Goal: Task Accomplishment & Management: Use online tool/utility

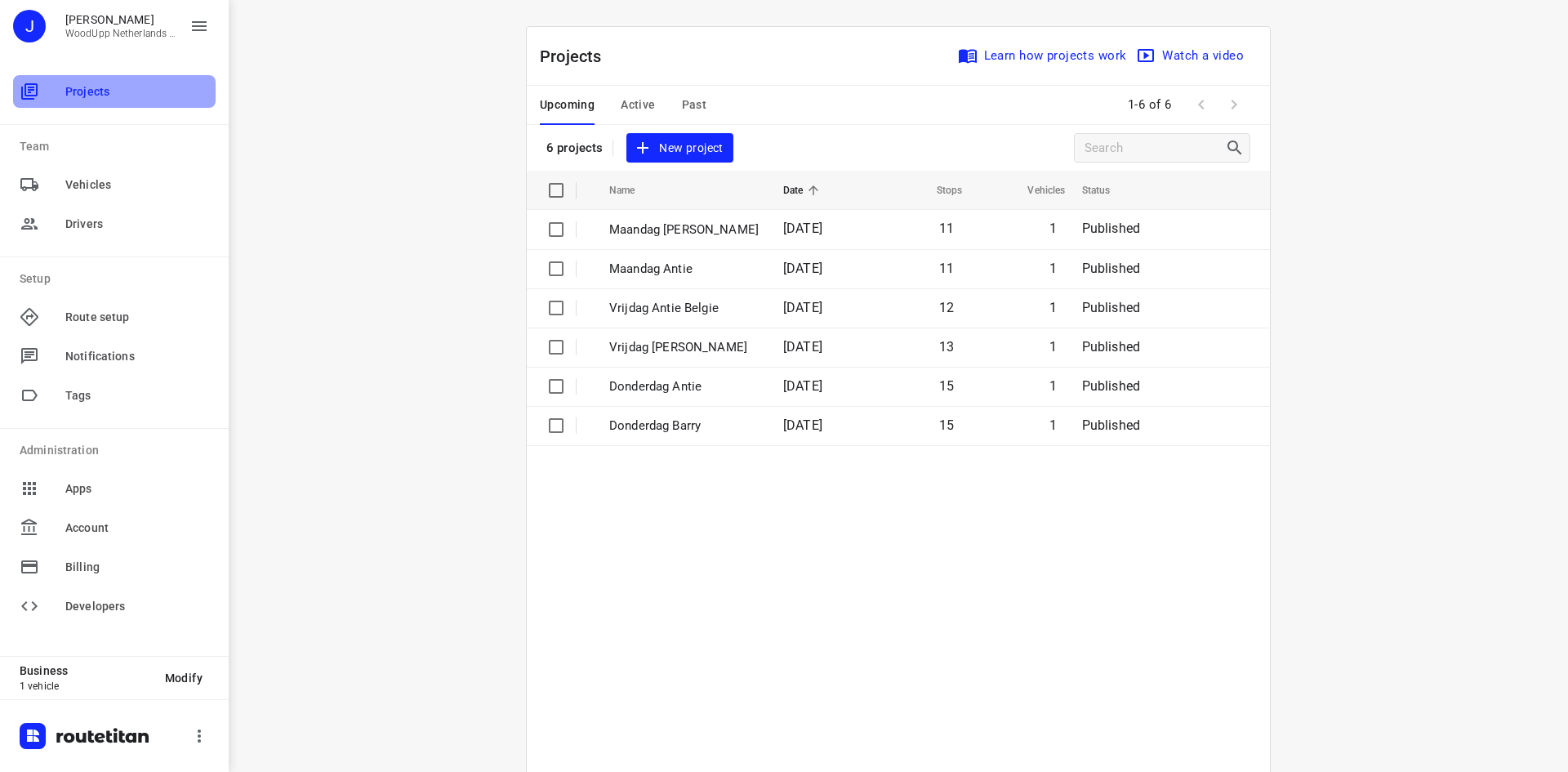
click at [117, 92] on span "Projects" at bounding box center [137, 92] width 144 height 17
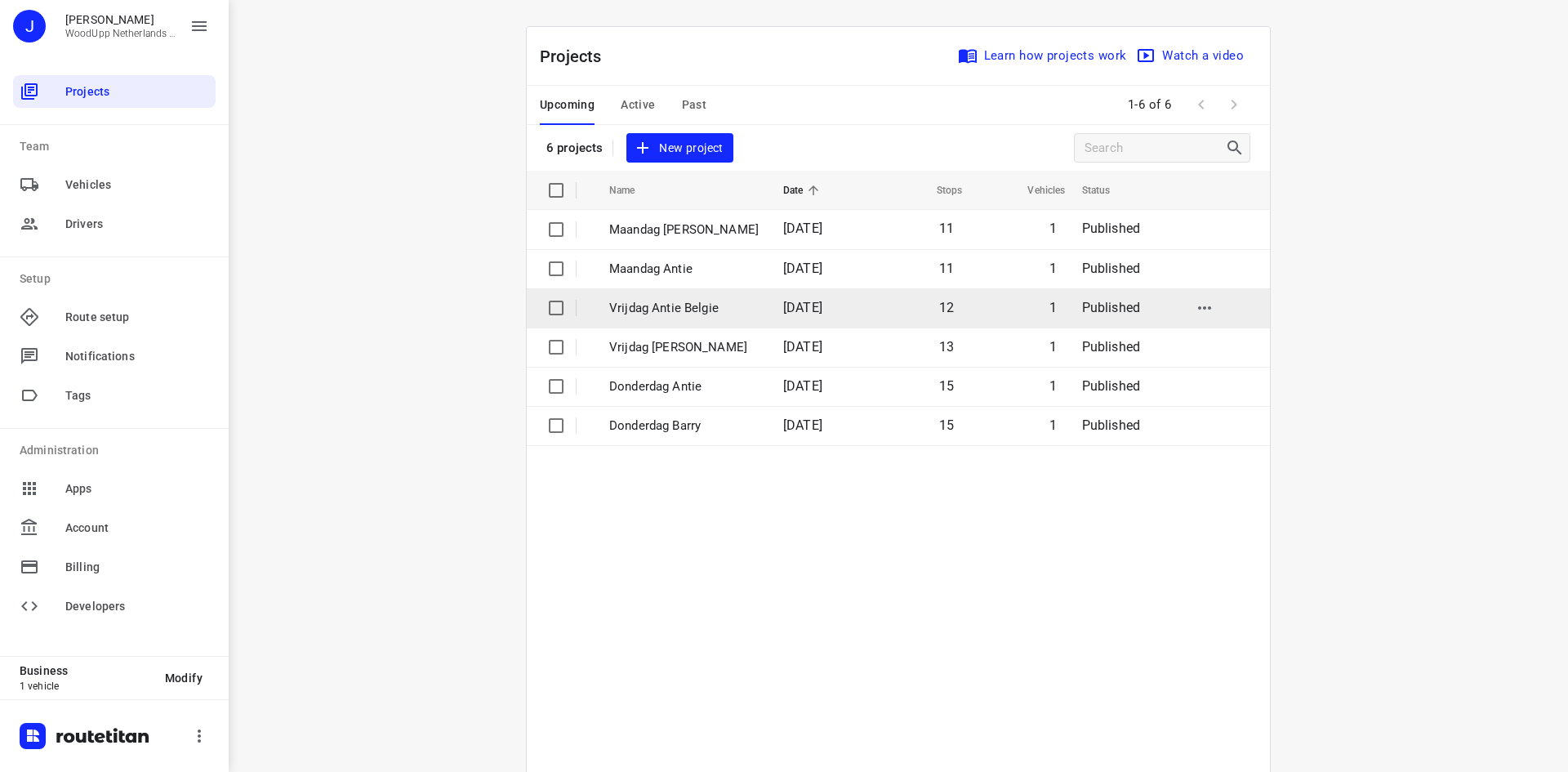
click at [690, 305] on p "Vrijdag Antie Belgie" at bounding box center [684, 308] width 150 height 19
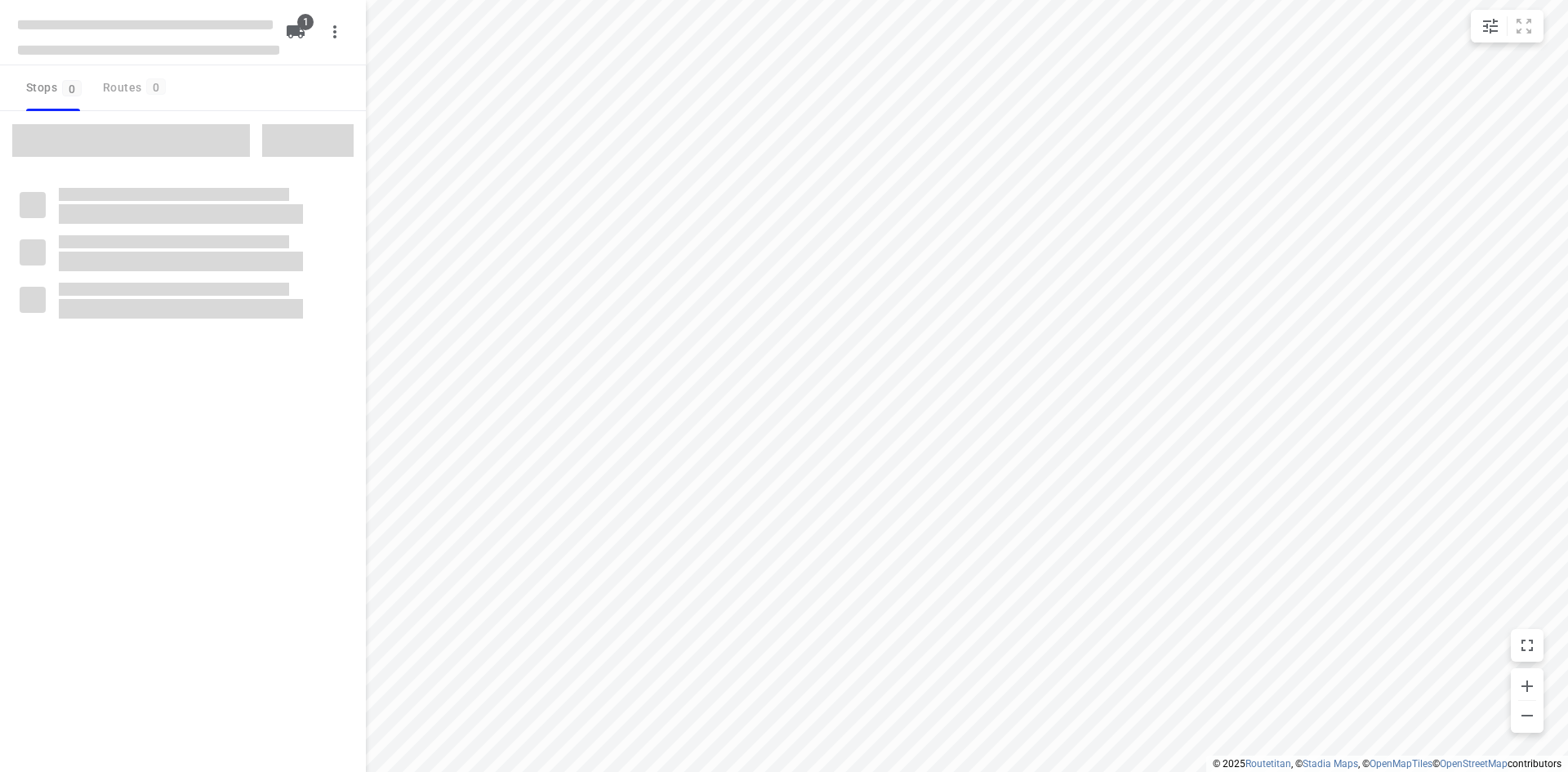
type input "distance"
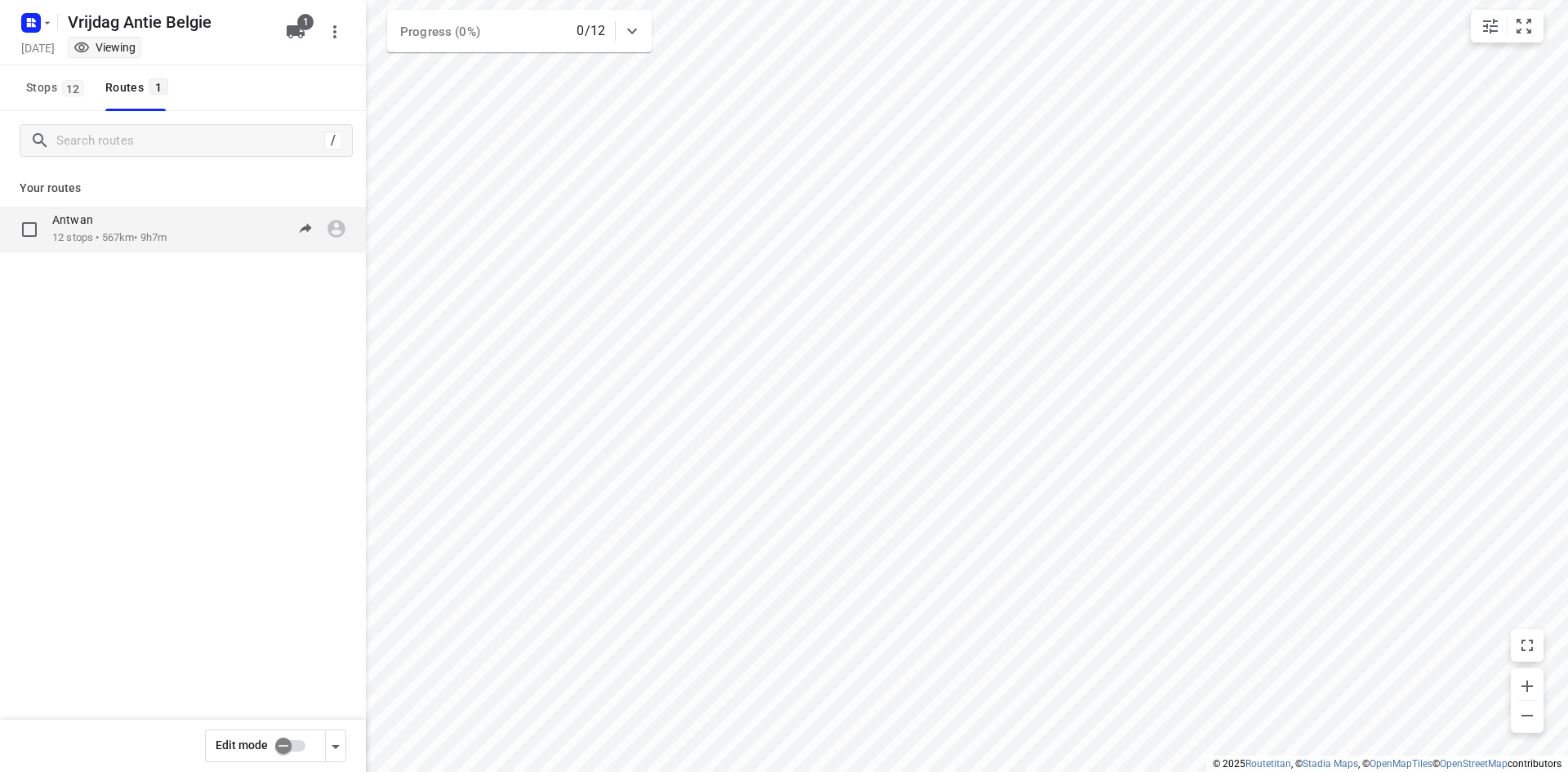
click at [82, 248] on div "Antwan 12 stops • 567km • 9h7m 07:00-16:12" at bounding box center [183, 230] width 366 height 45
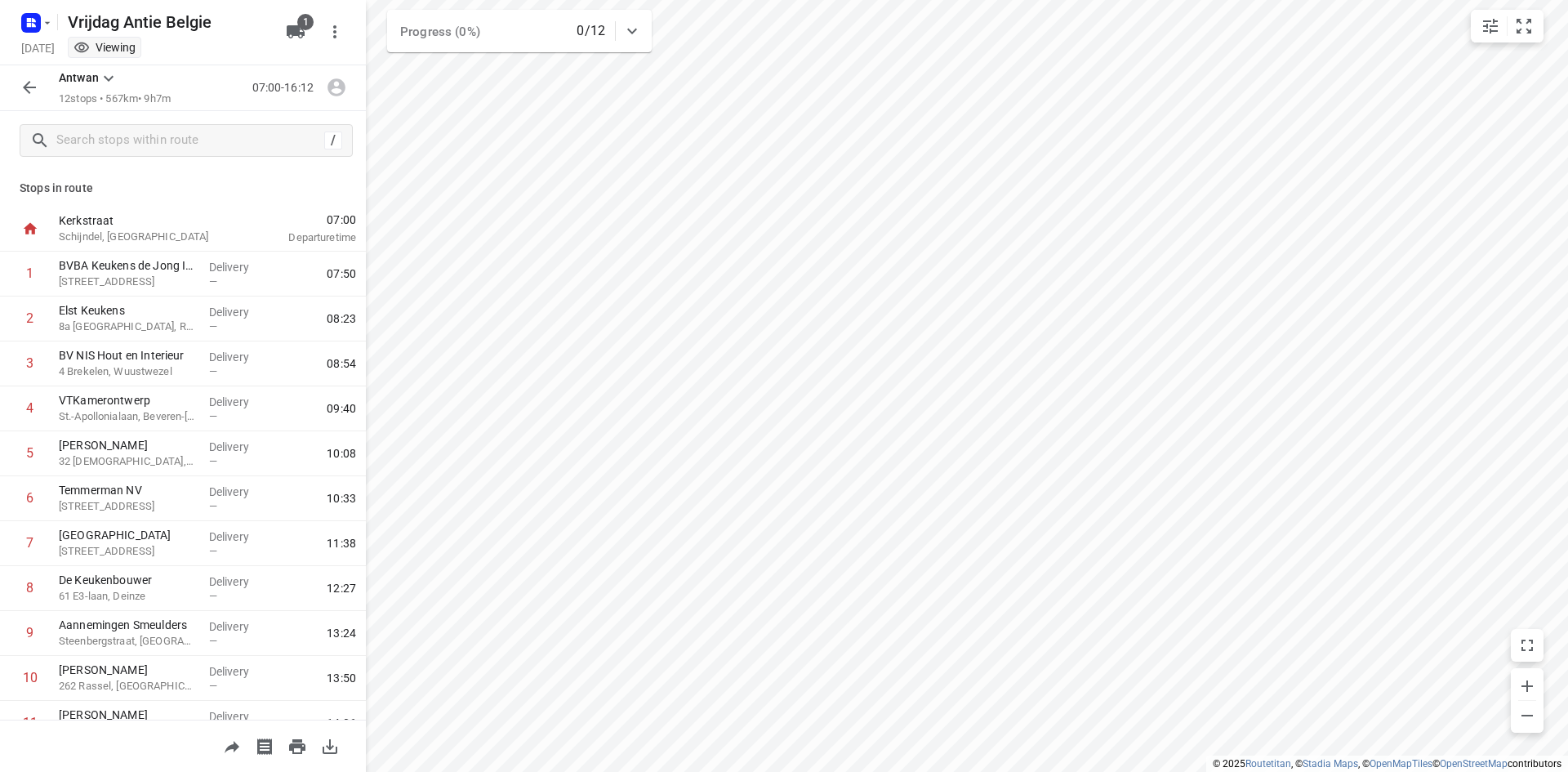
click at [32, 93] on icon "button" at bounding box center [29, 87] width 19 height 19
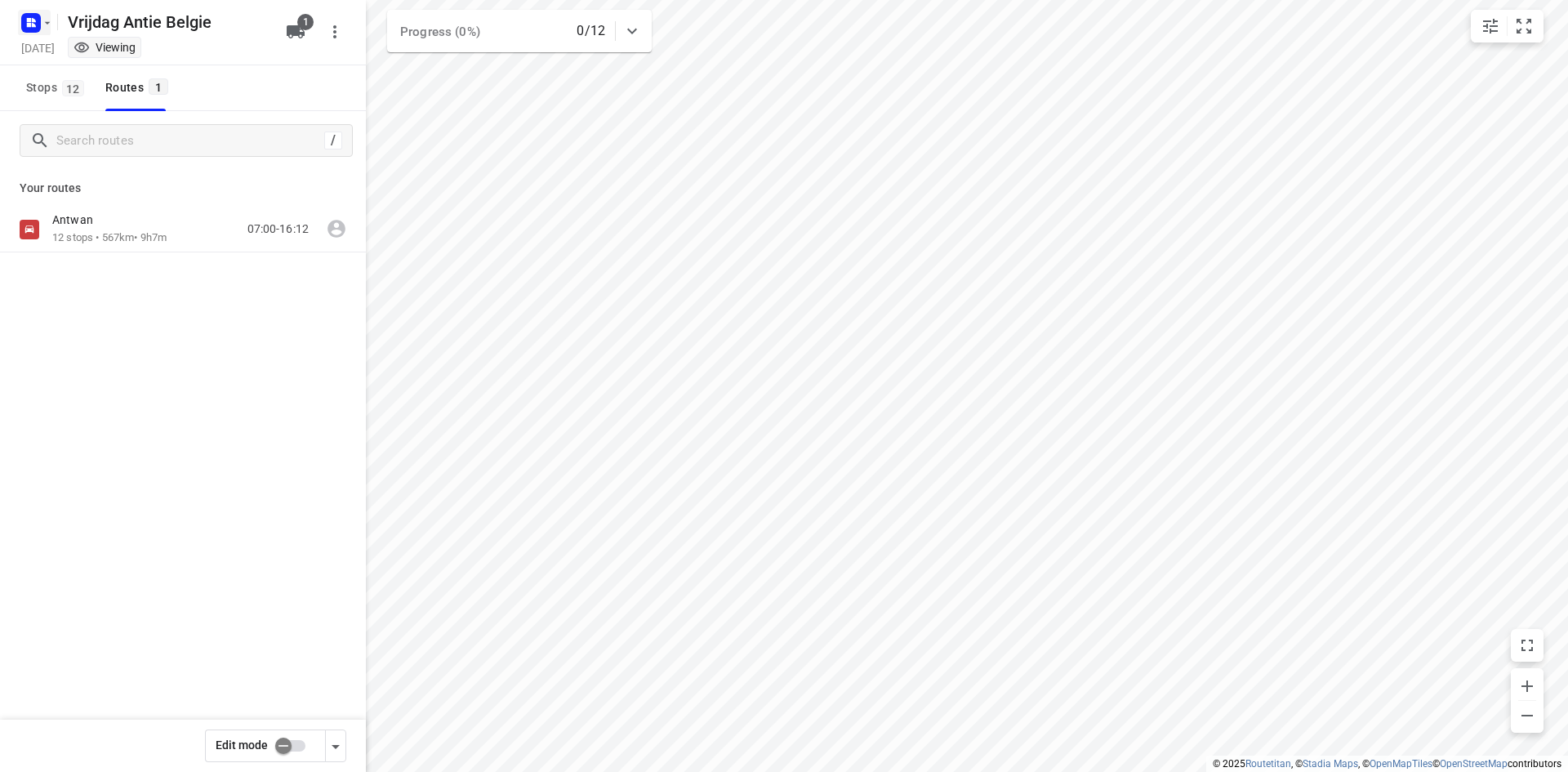
click at [38, 29] on rect "button" at bounding box center [30, 23] width 19 height 19
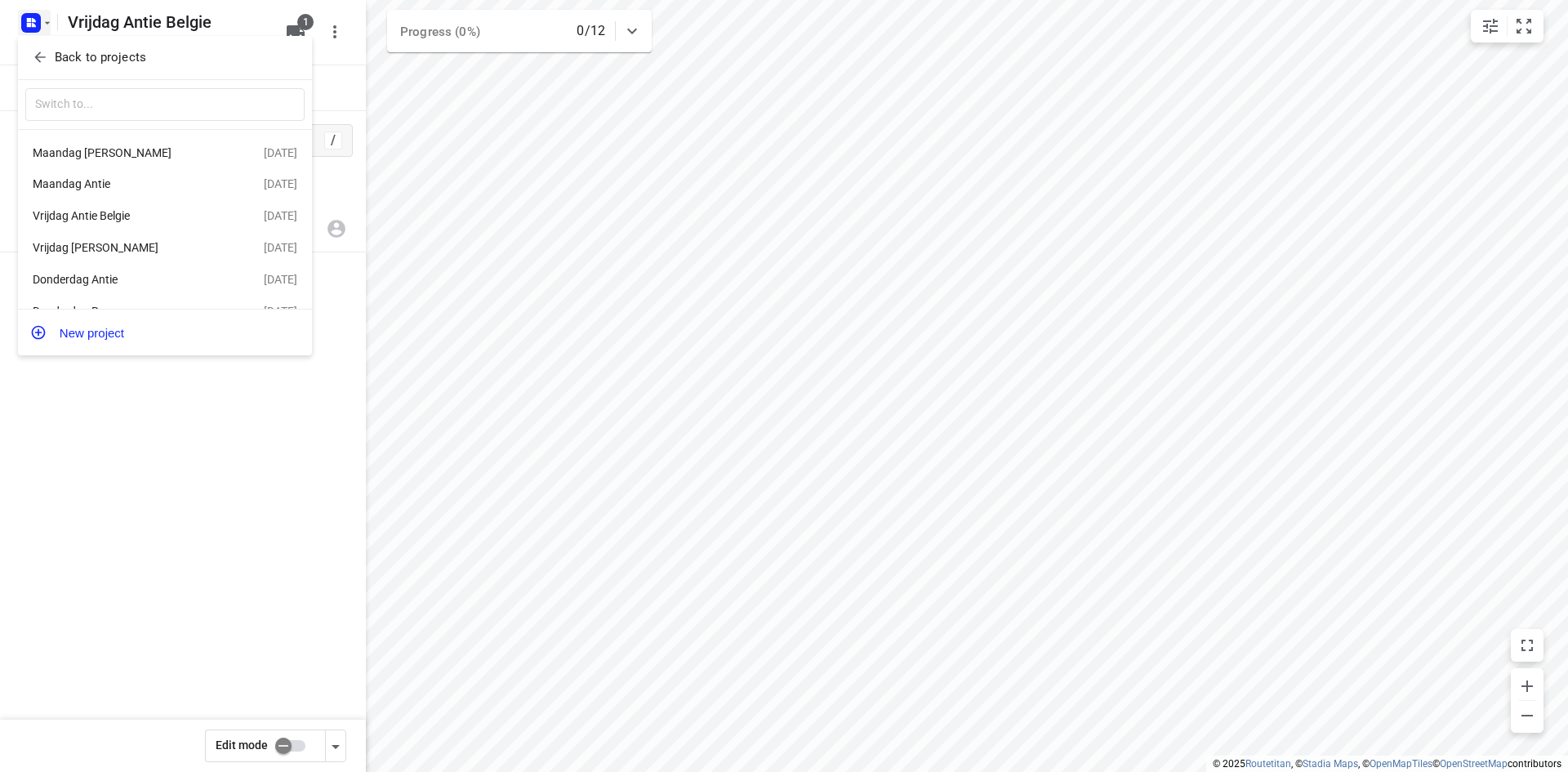
click at [299, 421] on div at bounding box center [784, 386] width 1568 height 772
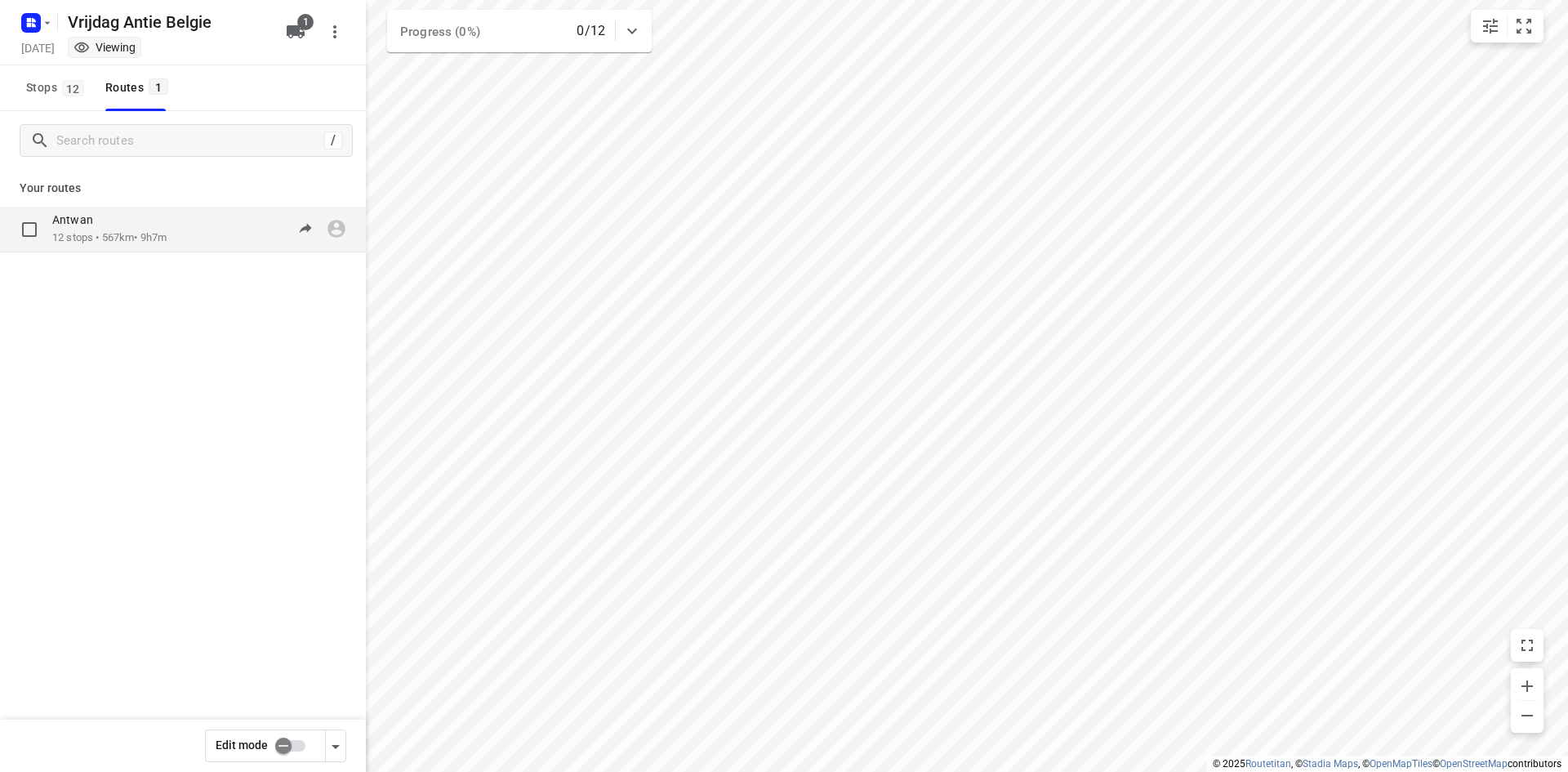
click at [193, 224] on div "Antwan 12 stops • 567km • 9h7m 07:00-16:12" at bounding box center [209, 229] width 314 height 34
